Goal: Information Seeking & Learning: Check status

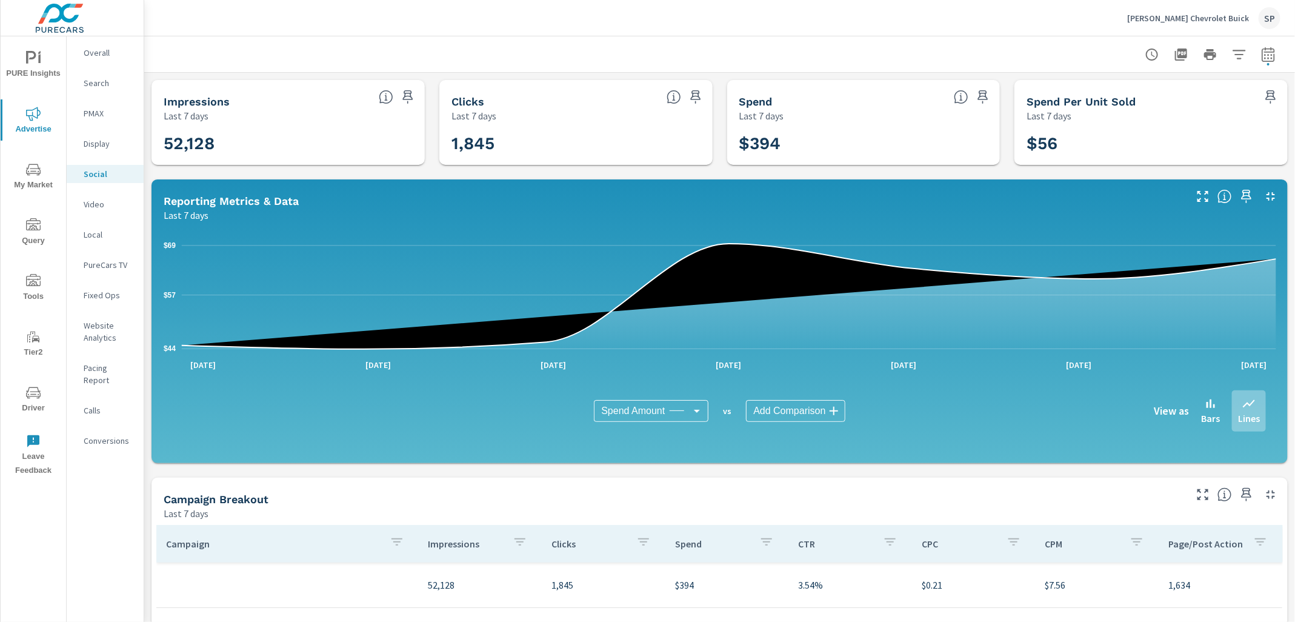
click at [42, 58] on span "PURE Insights" at bounding box center [33, 66] width 58 height 30
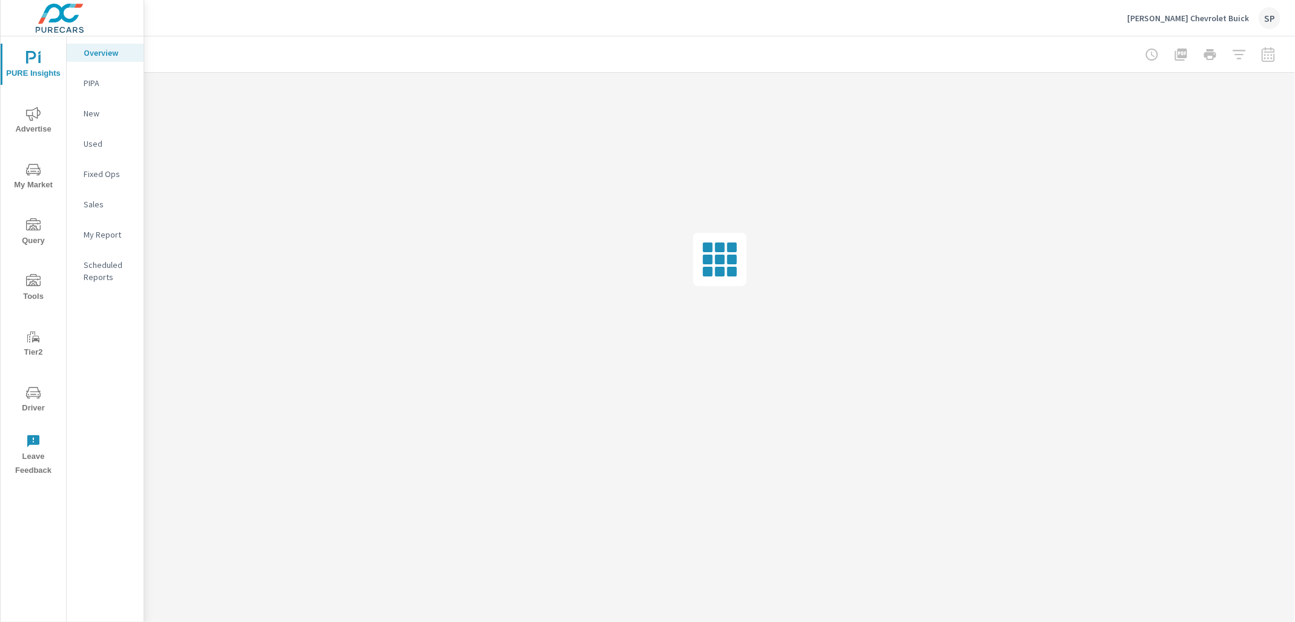
click at [30, 115] on icon "nav menu" at bounding box center [33, 114] width 15 height 15
